Goal: Obtain resource: Obtain resource

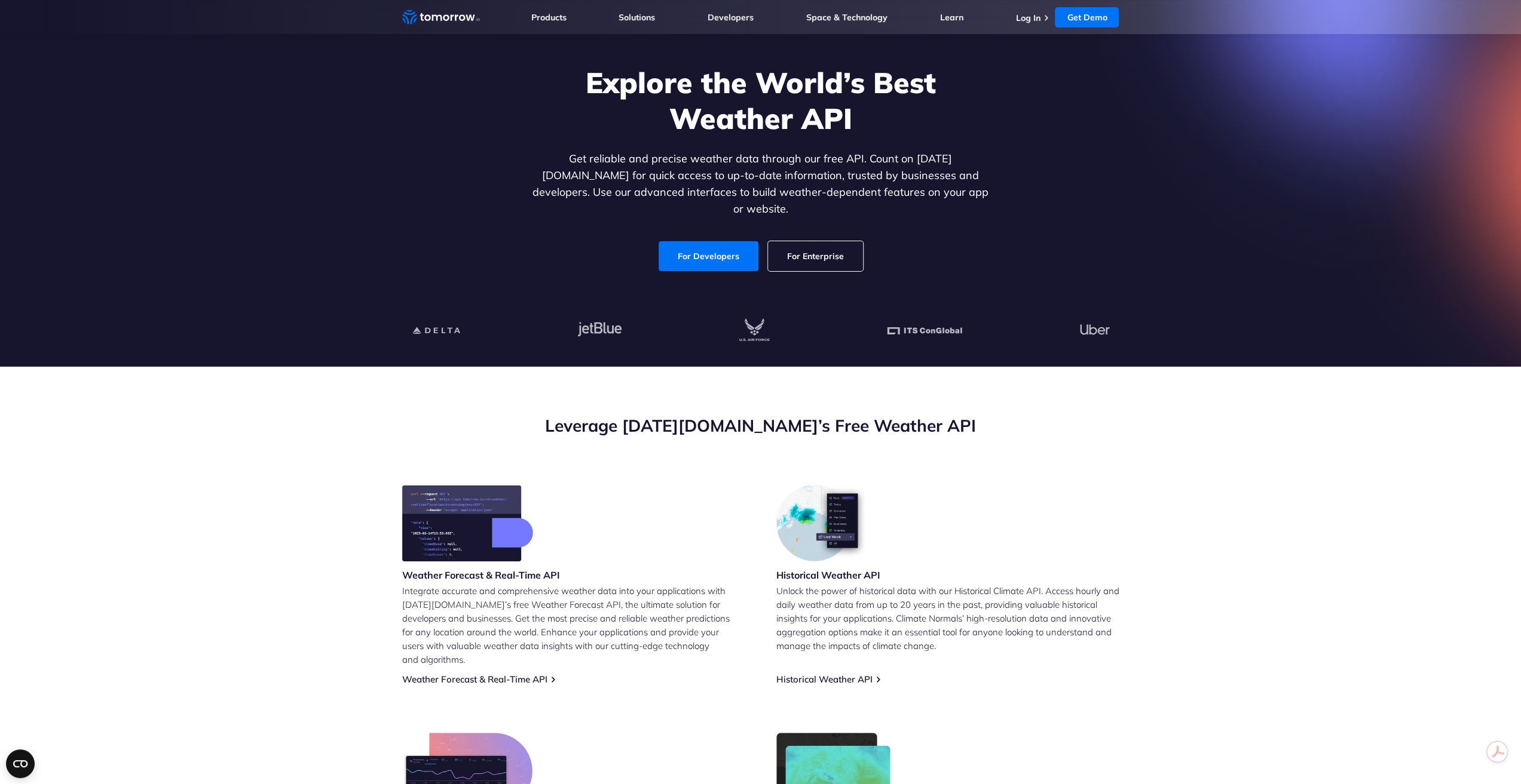
scroll to position [60, 0]
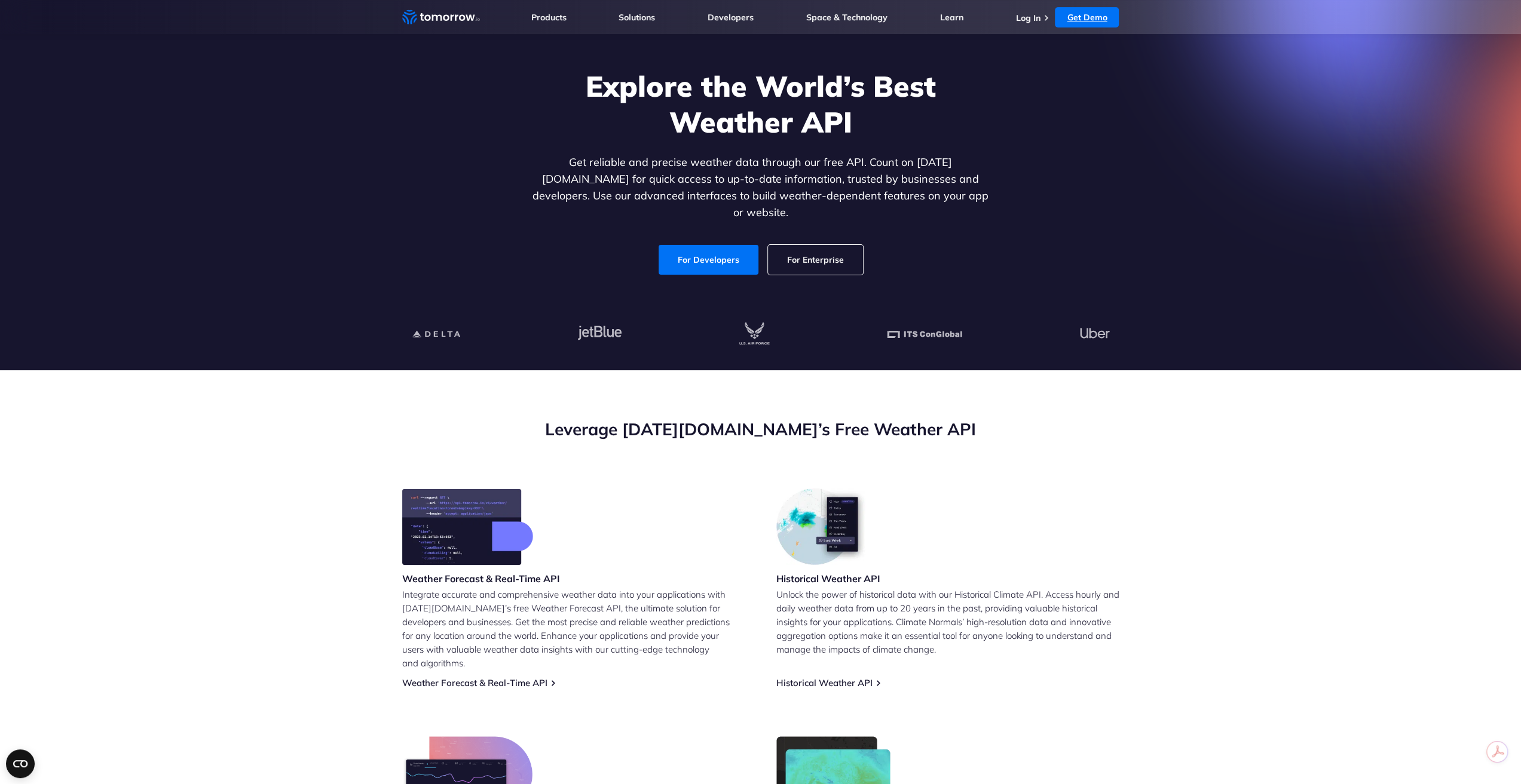
click at [1074, 16] on link "Get Demo" at bounding box center [1087, 17] width 64 height 20
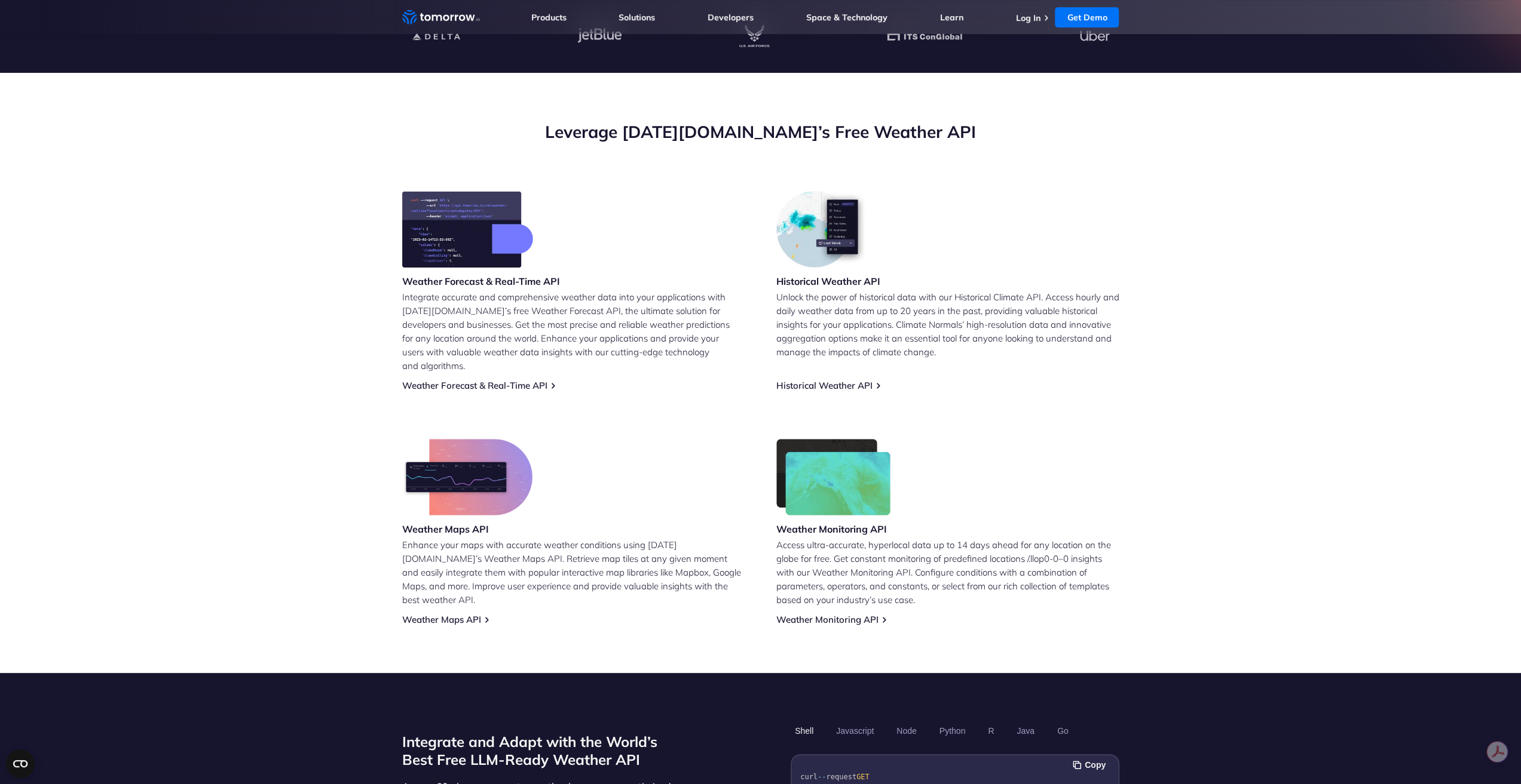
scroll to position [358, 0]
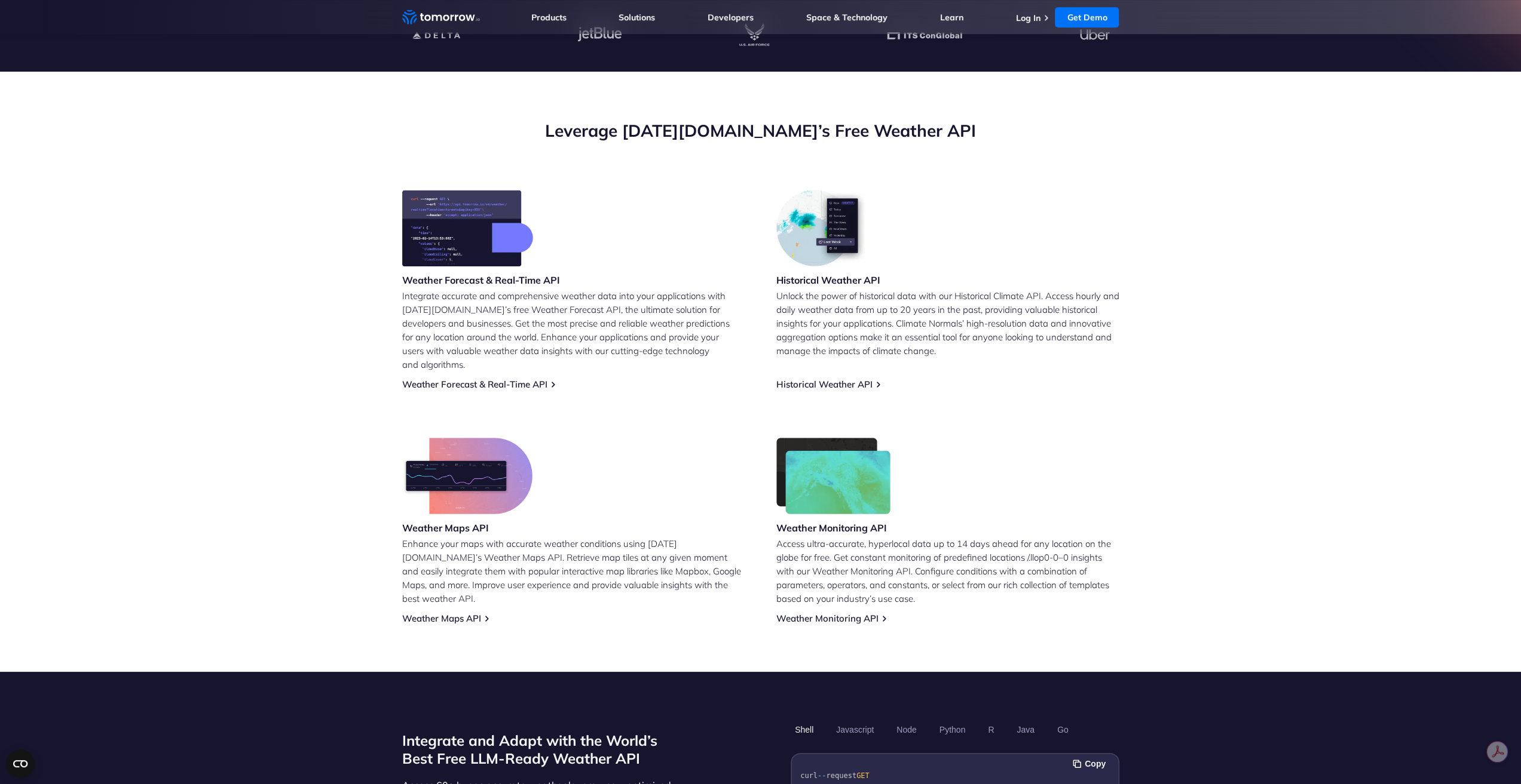
click at [447, 232] on img at bounding box center [467, 228] width 131 height 76
click at [535, 379] on link "Weather Forecast & Real-Time API" at bounding box center [474, 385] width 145 height 11
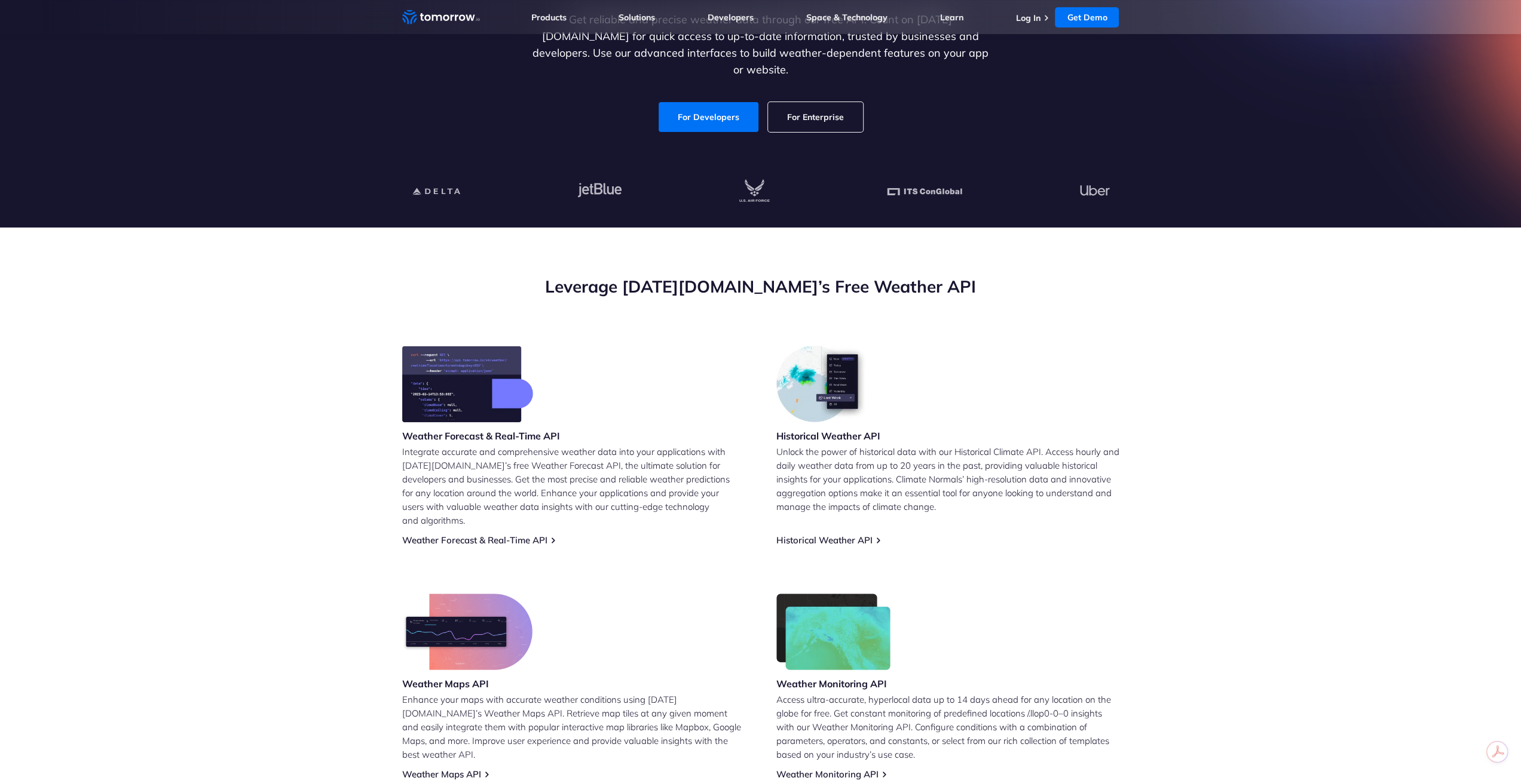
scroll to position [239, 0]
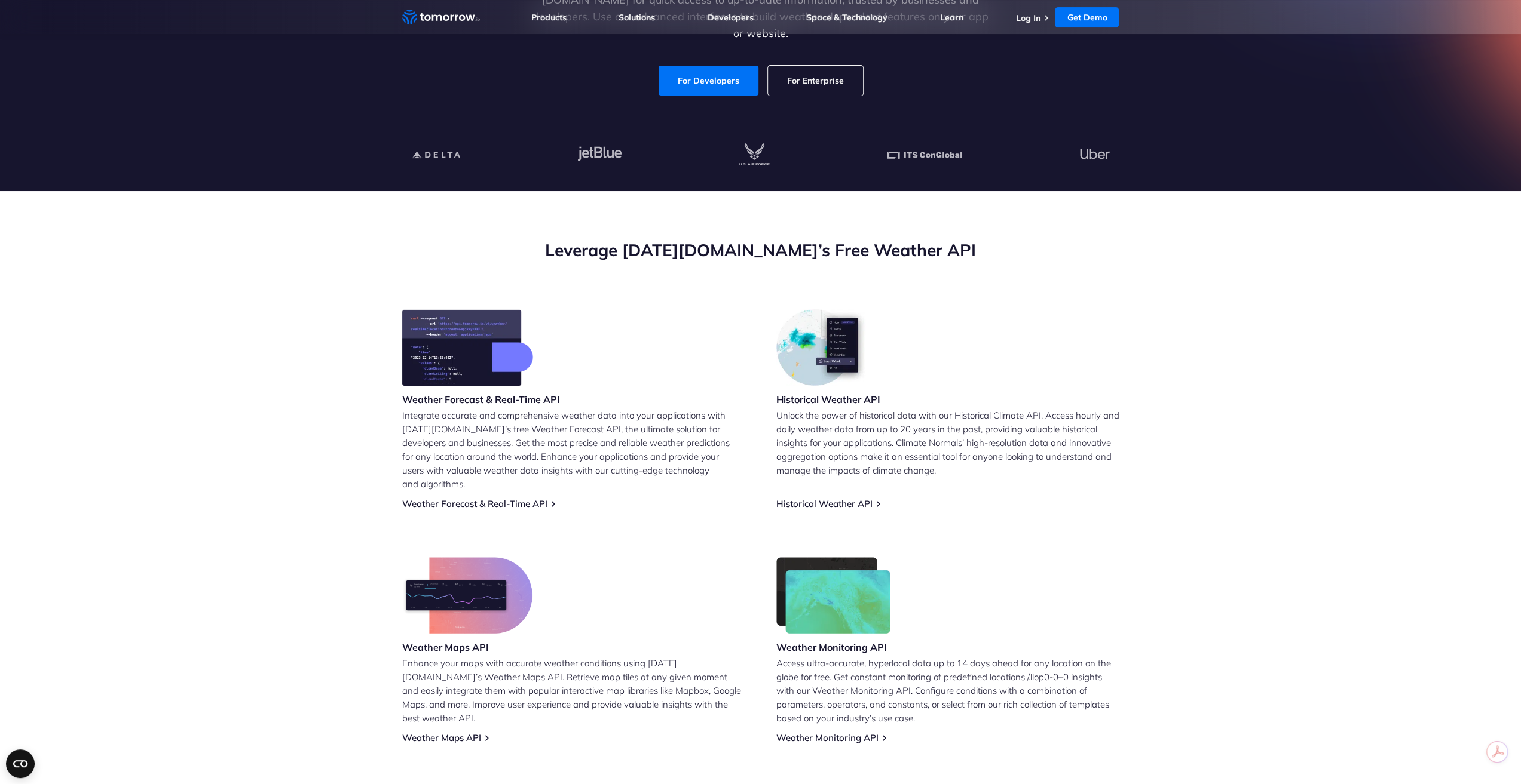
click at [525, 398] on h3 "Weather Forecast & Real-Time API" at bounding box center [480, 399] width 158 height 13
click at [547, 498] on link "Weather Forecast & Real-Time API" at bounding box center [474, 504] width 145 height 11
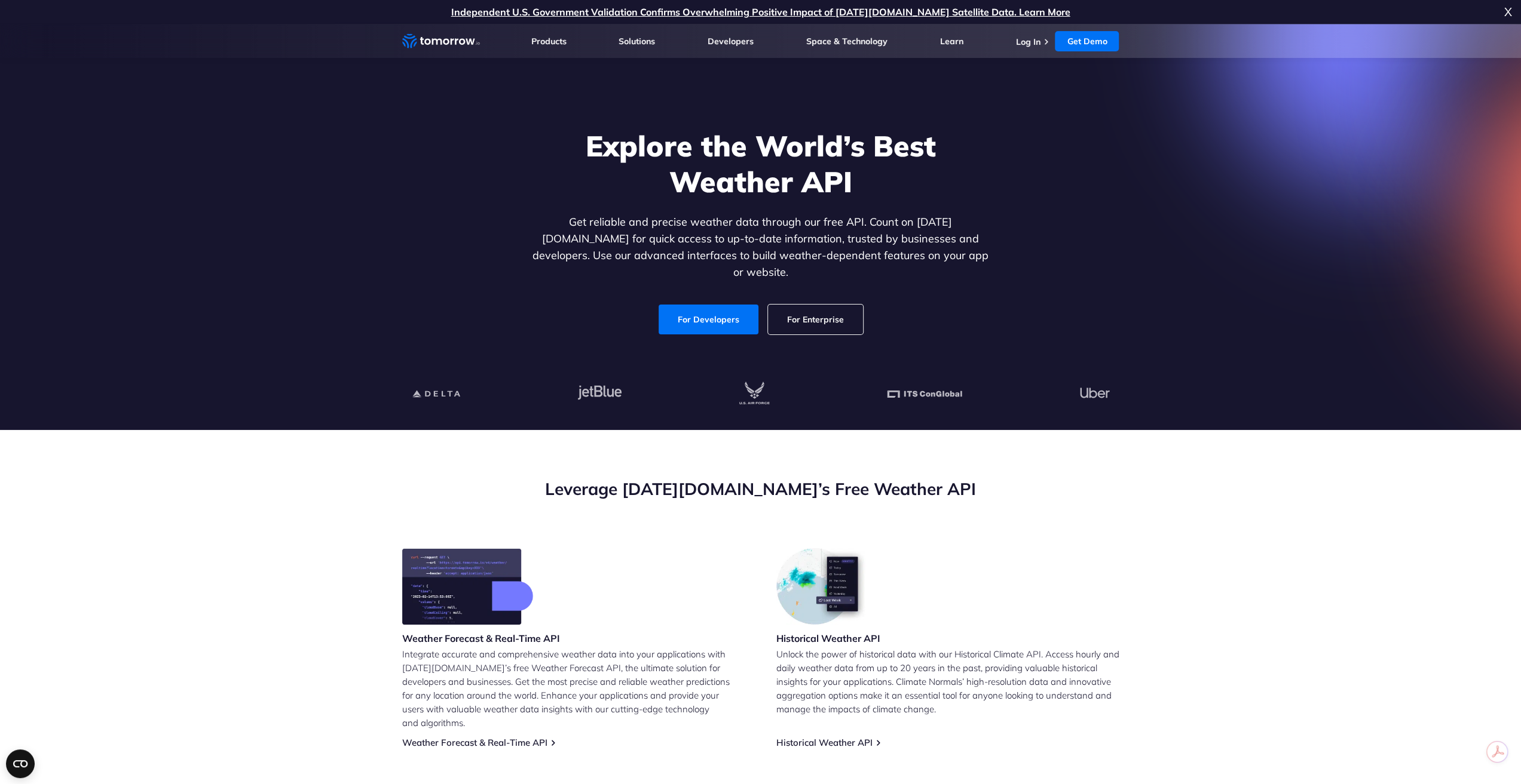
scroll to position [119, 0]
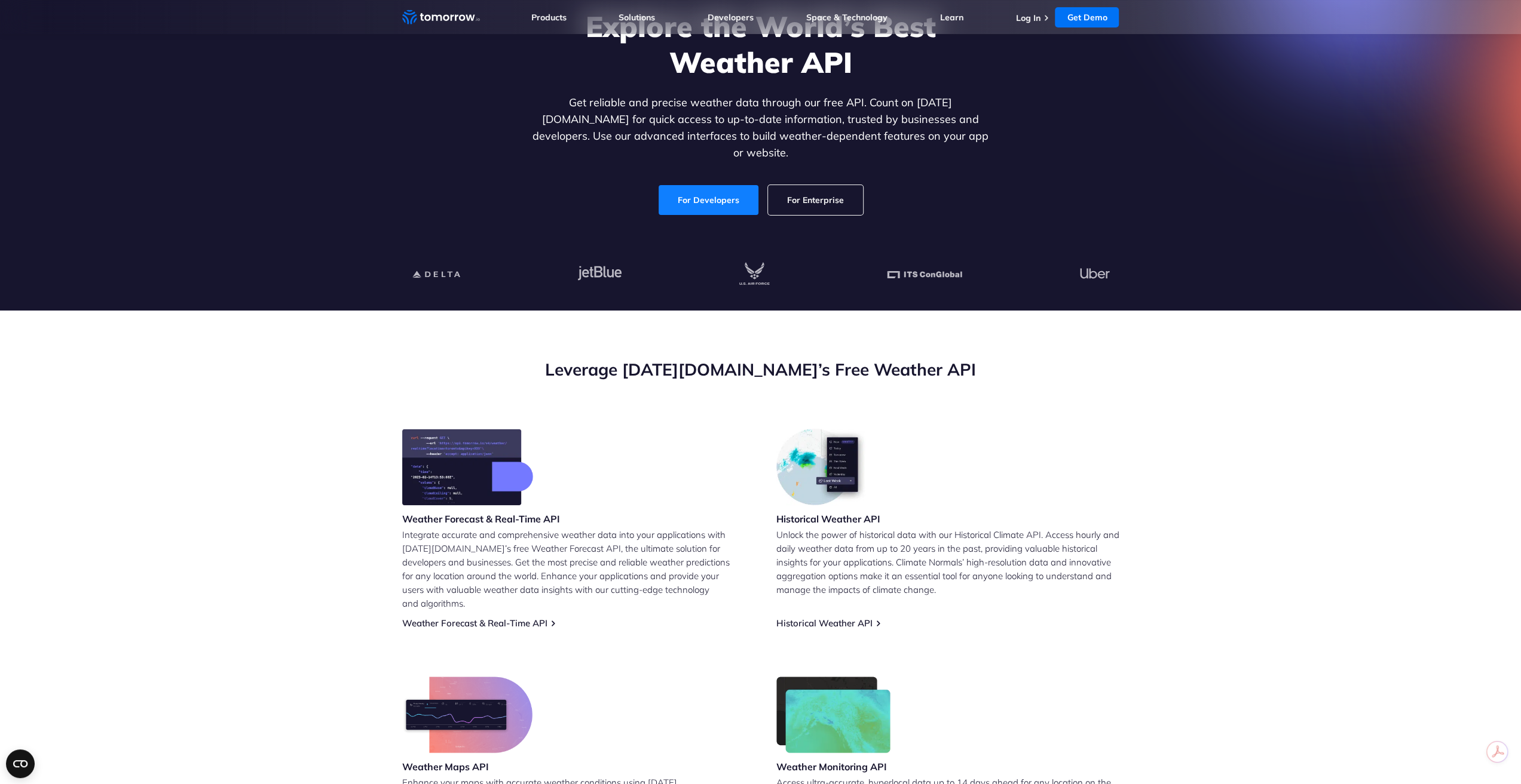
click at [721, 185] on link "For Developers" at bounding box center [709, 200] width 100 height 30
